Goal: Transaction & Acquisition: Purchase product/service

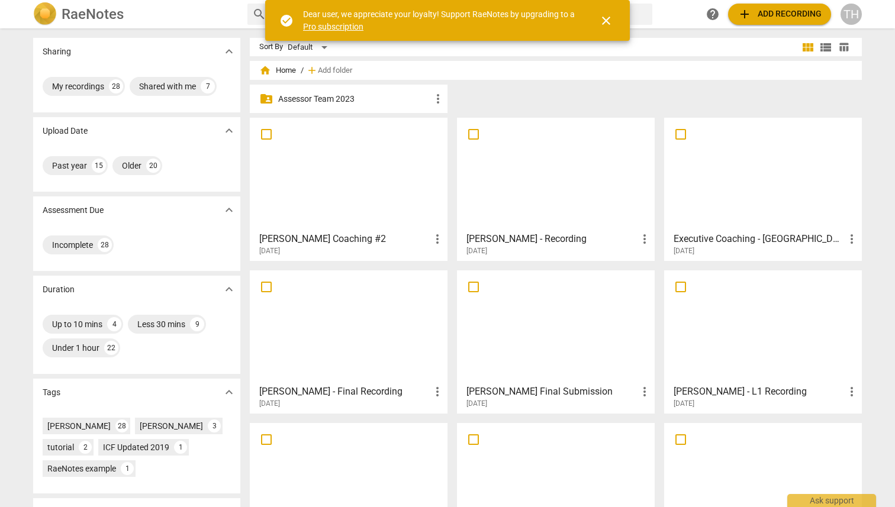
click at [855, 17] on div "TH" at bounding box center [850, 14] width 21 height 21
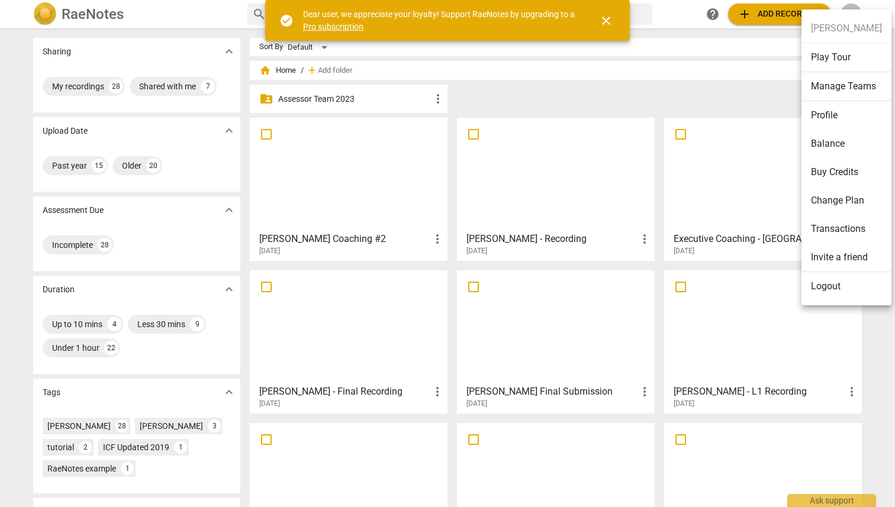
click at [826, 170] on li "Buy Credits" at bounding box center [846, 172] width 90 height 28
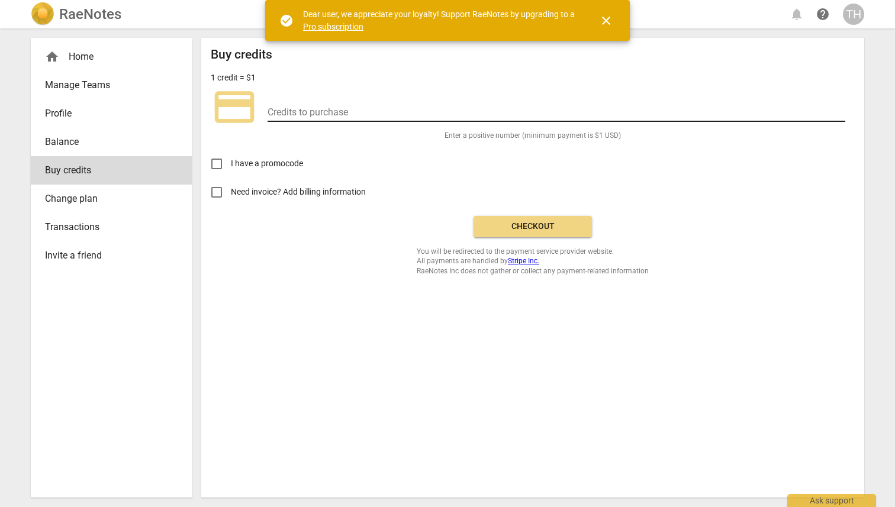
click at [296, 116] on input "number" at bounding box center [556, 113] width 578 height 17
type input "250"
click at [498, 224] on span "Checkout" at bounding box center [532, 227] width 99 height 12
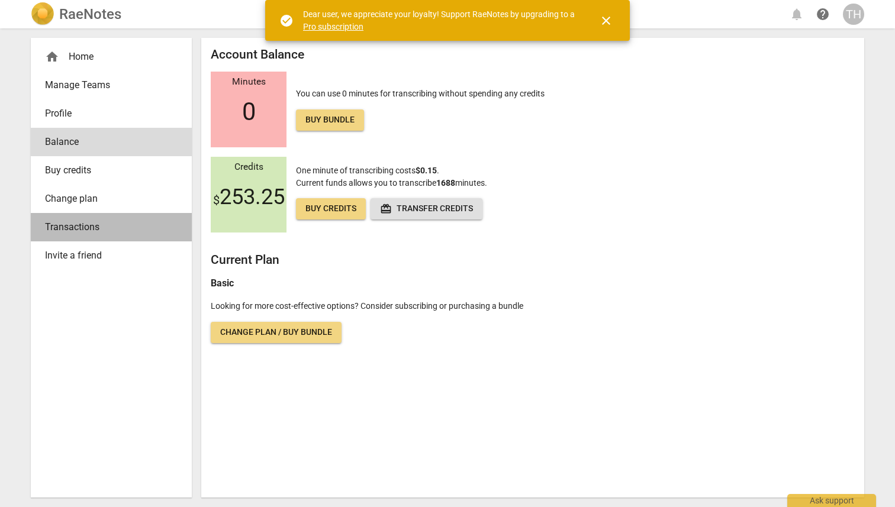
click at [99, 225] on span "Transactions" at bounding box center [106, 227] width 123 height 14
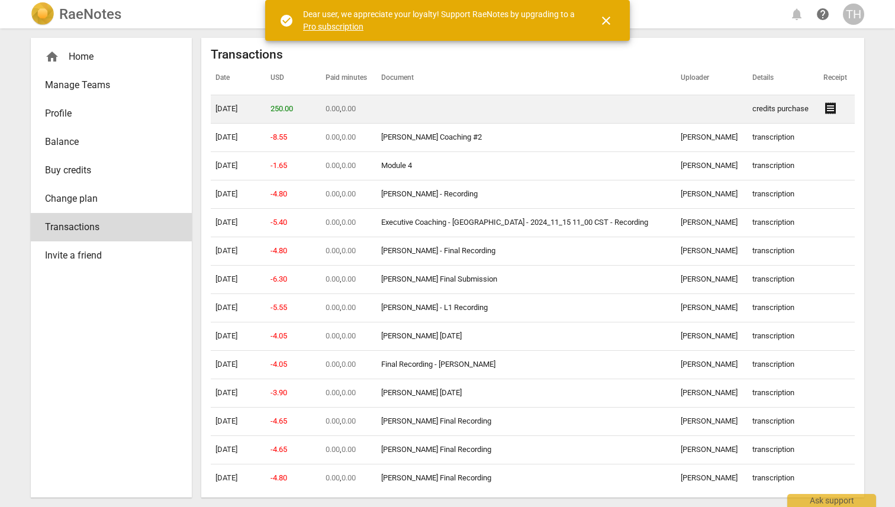
click at [765, 108] on td "credits purchase" at bounding box center [782, 109] width 71 height 28
click at [824, 108] on span "receipt" at bounding box center [830, 108] width 14 height 14
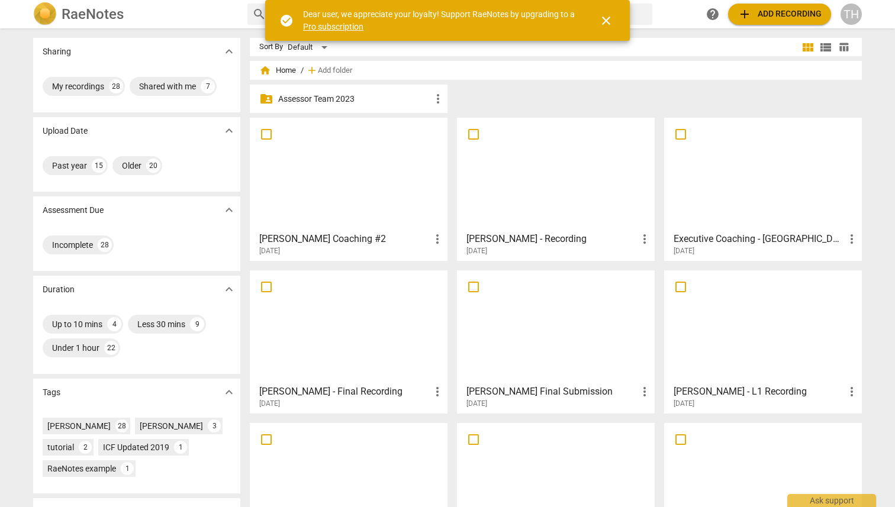
click at [605, 21] on span "close" at bounding box center [606, 21] width 14 height 14
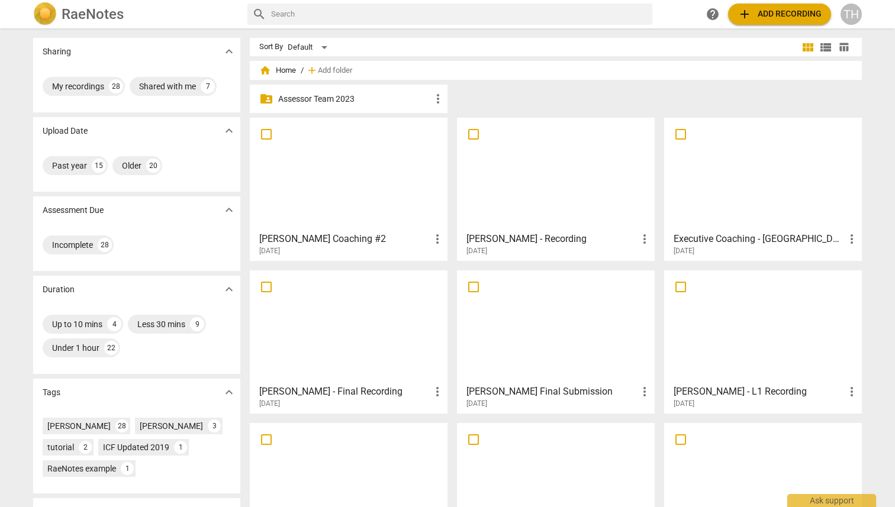
click at [775, 13] on span "add Add recording" at bounding box center [779, 14] width 84 height 14
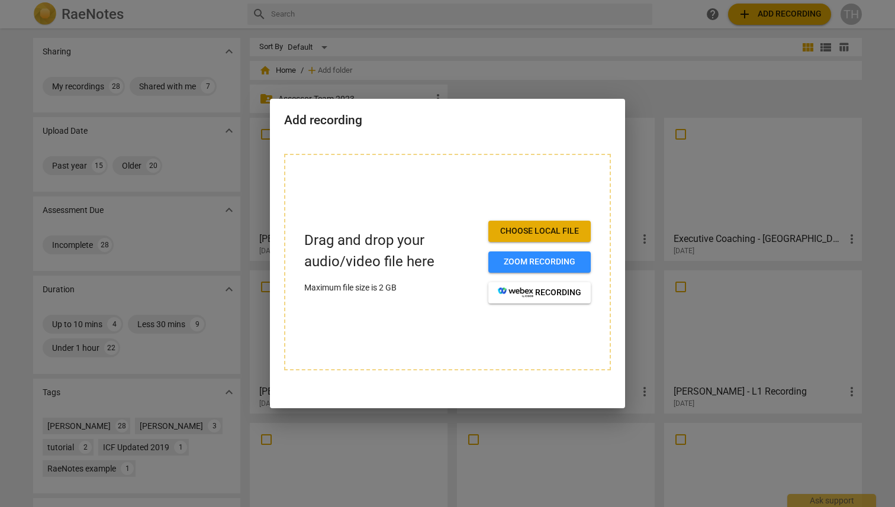
click at [543, 231] on span "Choose local file" at bounding box center [539, 231] width 83 height 12
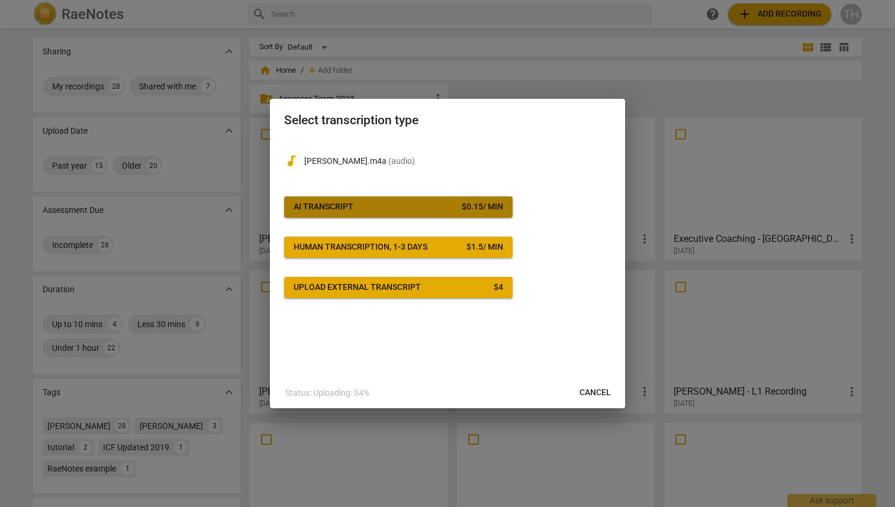
click at [416, 205] on span "AI Transcript $ 0.15 / min" at bounding box center [399, 207] width 210 height 12
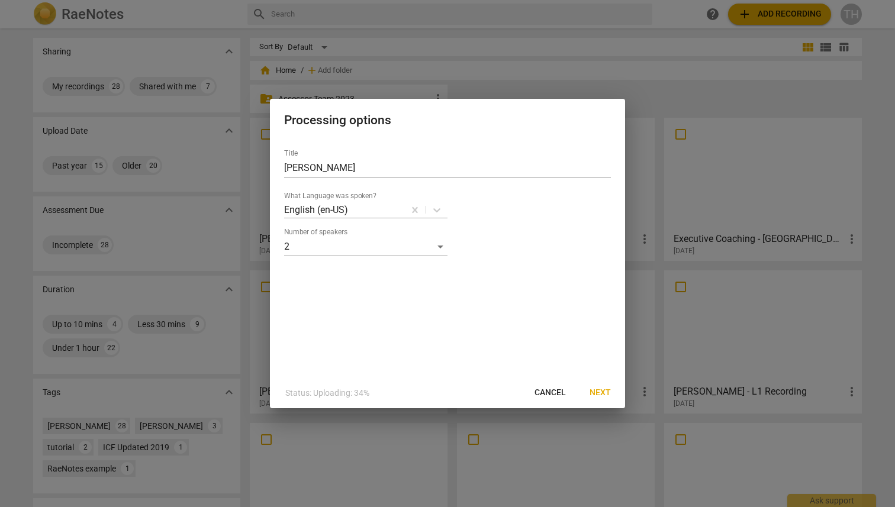
click at [593, 392] on span "Next" at bounding box center [599, 393] width 21 height 12
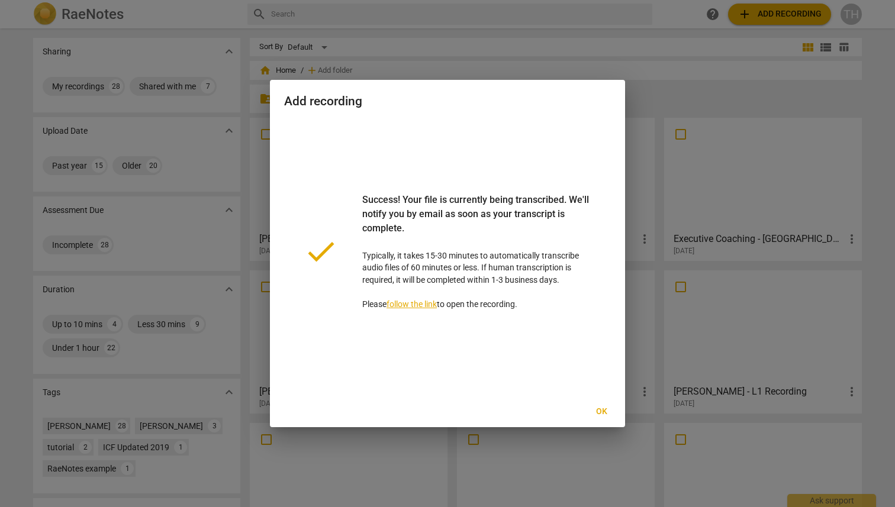
click at [602, 410] on span "Ok" at bounding box center [601, 412] width 19 height 12
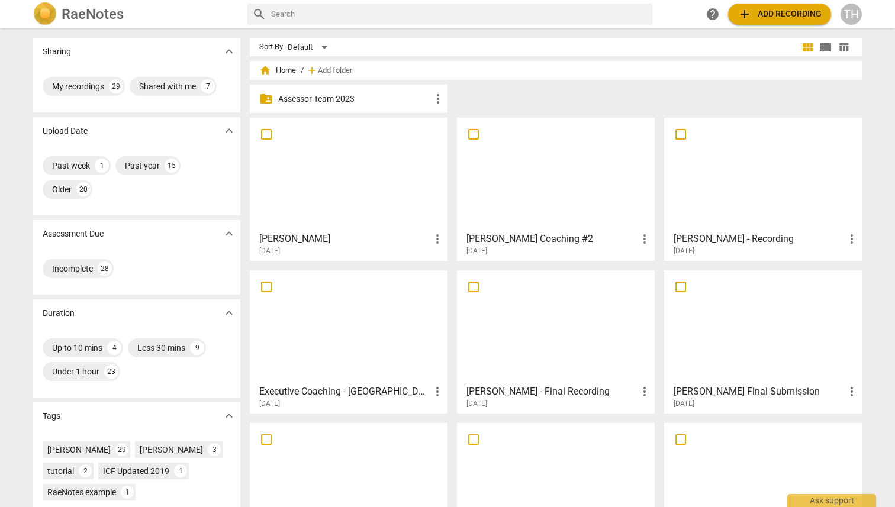
click at [777, 15] on span "add Add recording" at bounding box center [779, 14] width 84 height 14
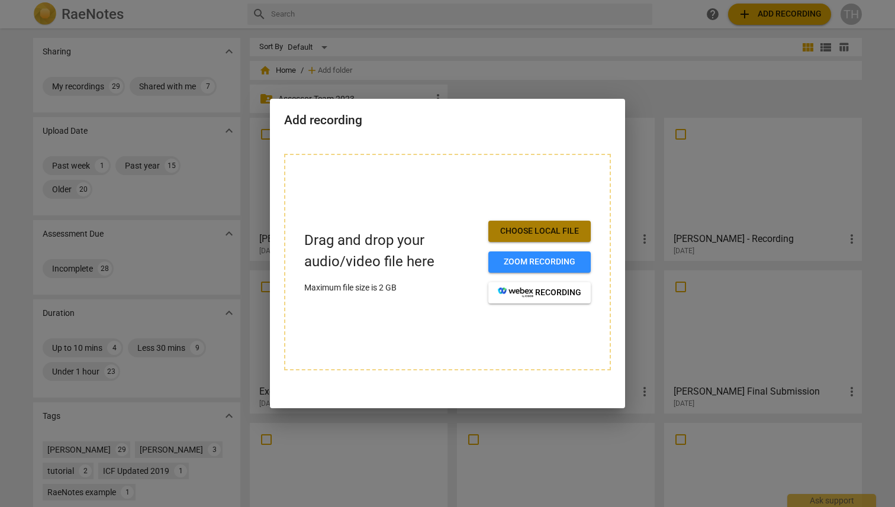
click at [548, 236] on span "Choose local file" at bounding box center [539, 231] width 83 height 12
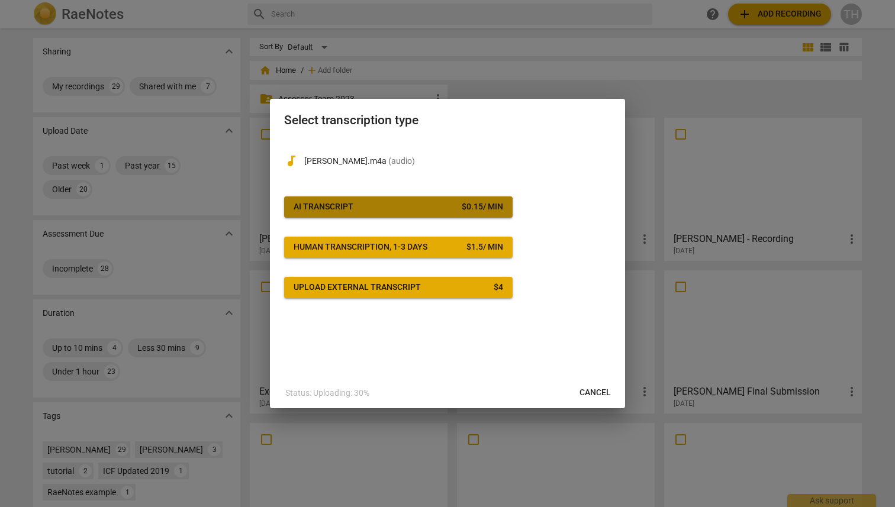
click at [450, 214] on button "AI Transcript $ 0.15 / min" at bounding box center [398, 206] width 228 height 21
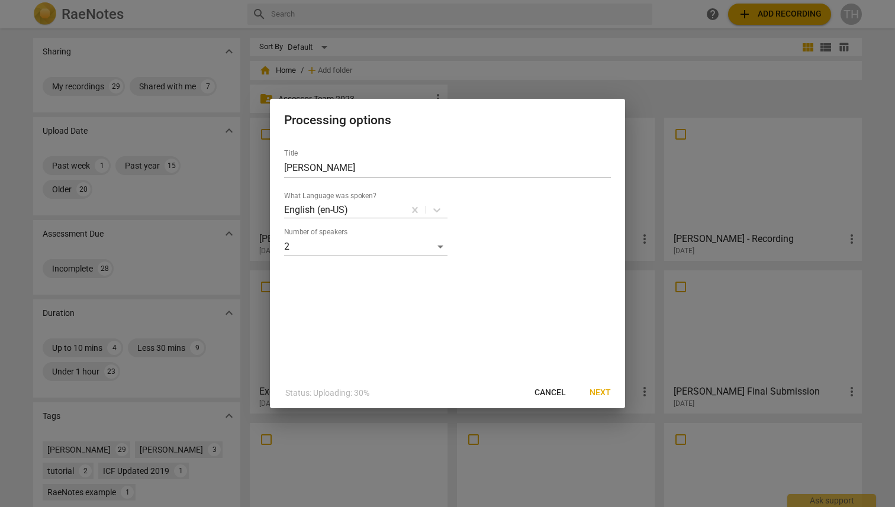
click at [596, 393] on span "Next" at bounding box center [599, 393] width 21 height 12
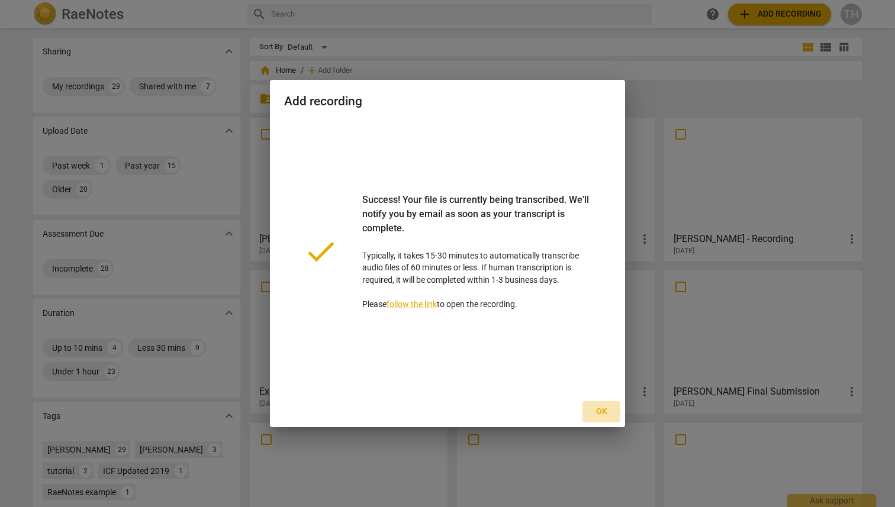
click at [601, 411] on span "Ok" at bounding box center [601, 412] width 19 height 12
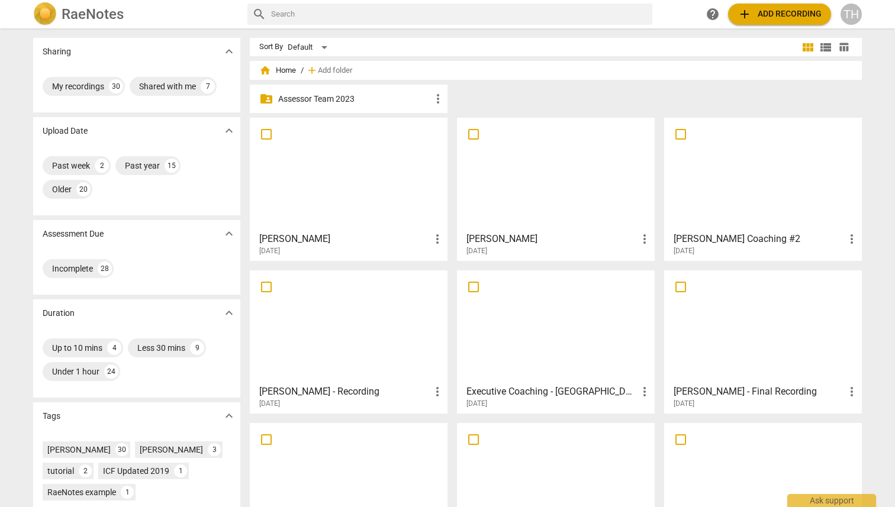
click at [776, 15] on span "add Add recording" at bounding box center [779, 14] width 84 height 14
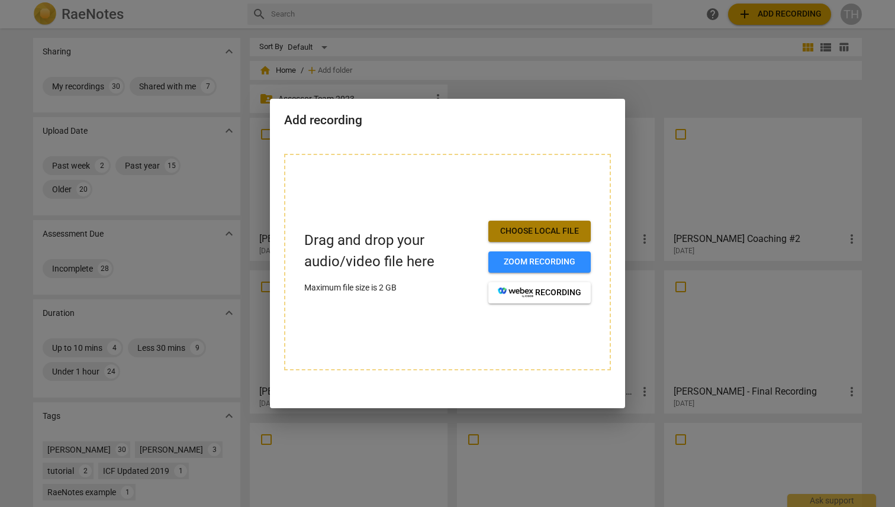
click at [553, 232] on span "Choose local file" at bounding box center [539, 231] width 83 height 12
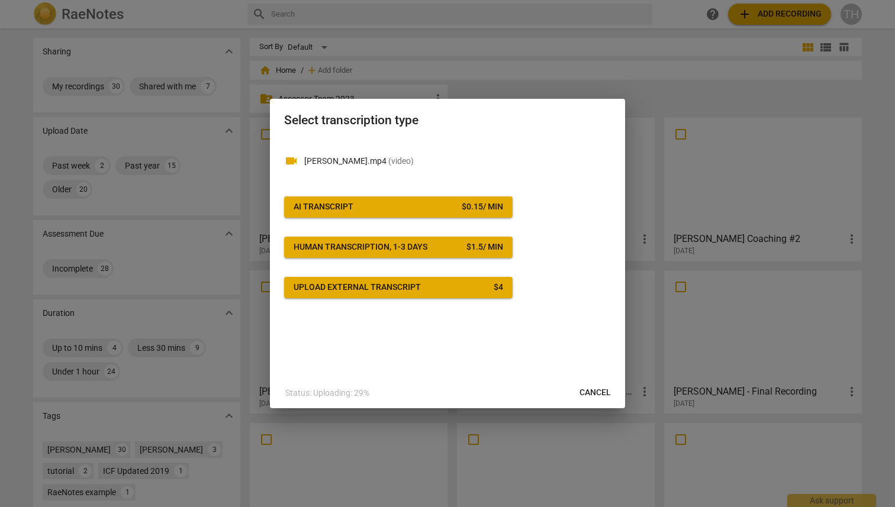
click at [354, 205] on span "AI Transcript $ 0.15 / min" at bounding box center [399, 207] width 210 height 12
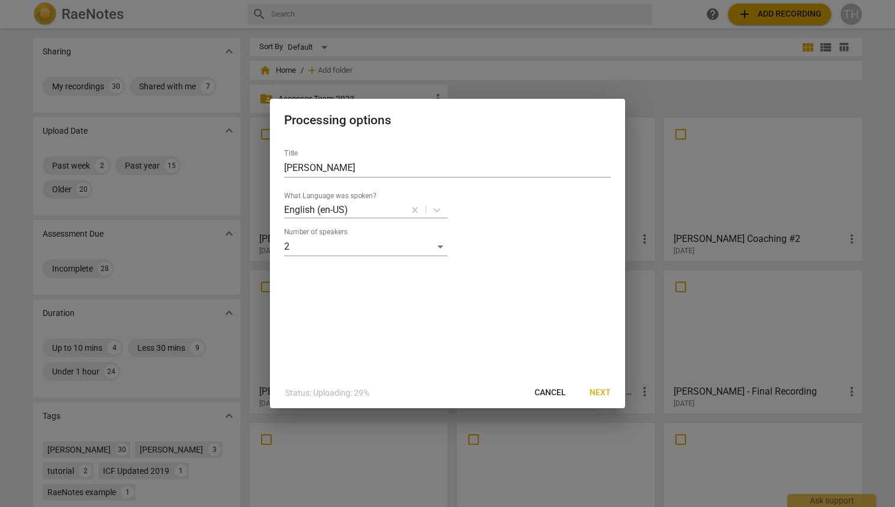
click at [602, 388] on span "Next" at bounding box center [599, 393] width 21 height 12
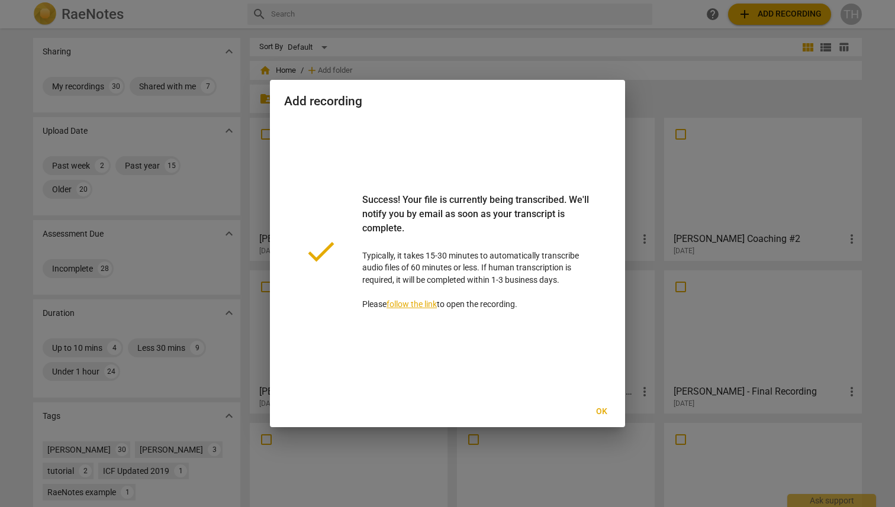
click at [602, 410] on span "Ok" at bounding box center [601, 412] width 19 height 12
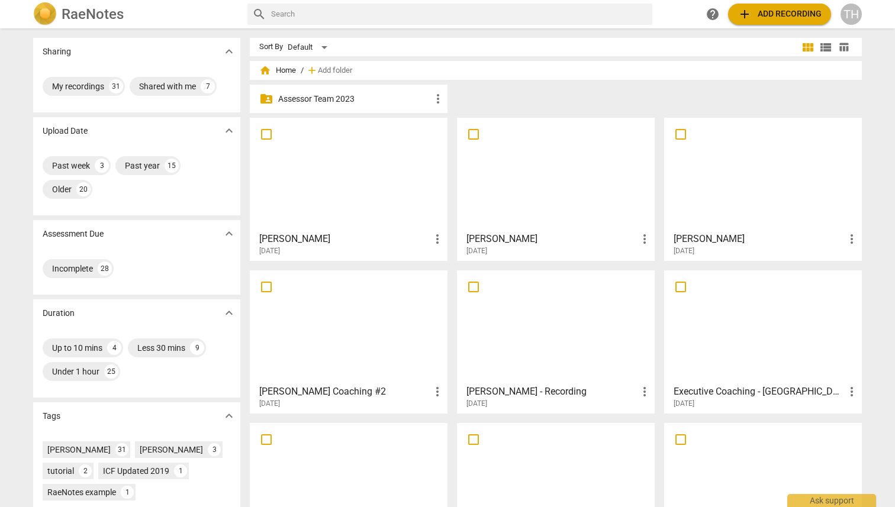
click at [433, 238] on span "more_vert" at bounding box center [437, 239] width 14 height 14
click at [369, 240] on div at bounding box center [447, 253] width 895 height 507
click at [310, 242] on h3 "Mandy Cramer" at bounding box center [344, 239] width 171 height 14
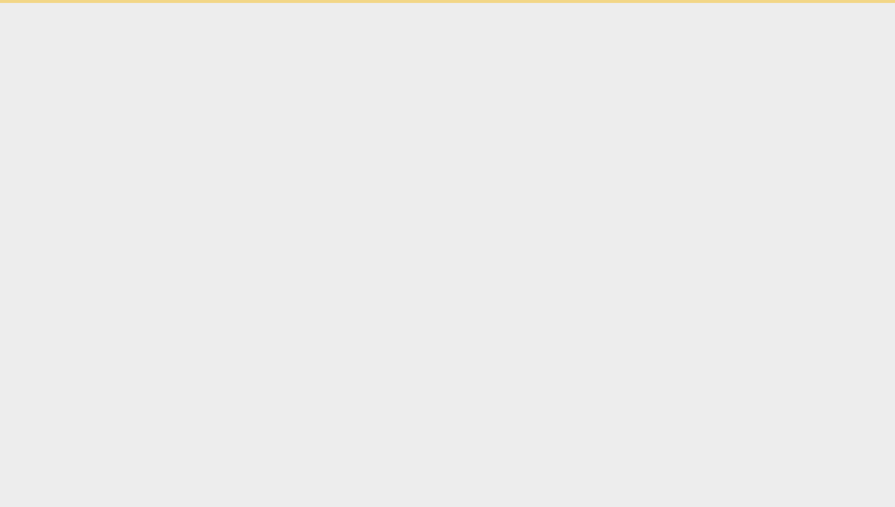
click at [310, 3] on html "Ask support" at bounding box center [447, 1] width 895 height 3
